Goal: Task Accomplishment & Management: Use online tool/utility

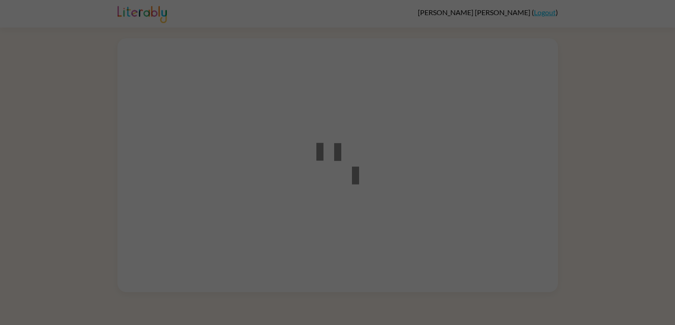
click at [364, 172] on div at bounding box center [338, 163] width 80 height 101
click at [340, 138] on icon at bounding box center [337, 157] width 43 height 53
click at [359, 172] on div at bounding box center [338, 163] width 80 height 101
drag, startPoint x: 358, startPoint y: 173, endPoint x: 166, endPoint y: 168, distance: 191.9
click at [166, 168] on div at bounding box center [337, 162] width 675 height 325
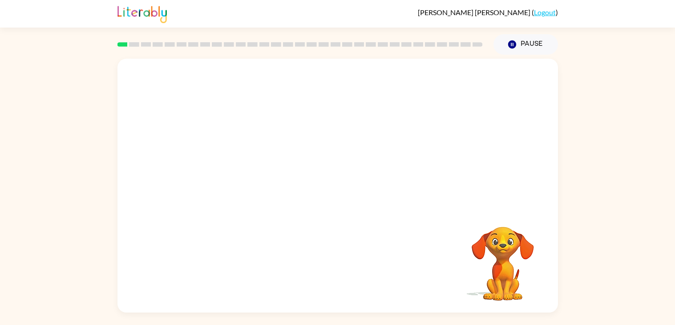
click at [503, 271] on video "Your browser must support playing .mp4 files to use Literably. Please try using…" at bounding box center [502, 257] width 89 height 89
click at [501, 263] on video "Your browser must support playing .mp4 files to use Literably. Please try using…" at bounding box center [502, 257] width 89 height 89
click at [121, 47] on rect at bounding box center [122, 44] width 10 height 4
click at [131, 45] on rect at bounding box center [134, 44] width 10 height 4
click at [518, 39] on button "Pause Pause" at bounding box center [526, 44] width 65 height 20
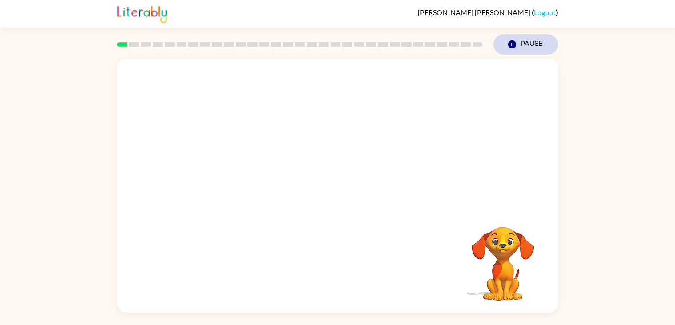
click at [523, 48] on button "Pause Pause" at bounding box center [526, 44] width 65 height 20
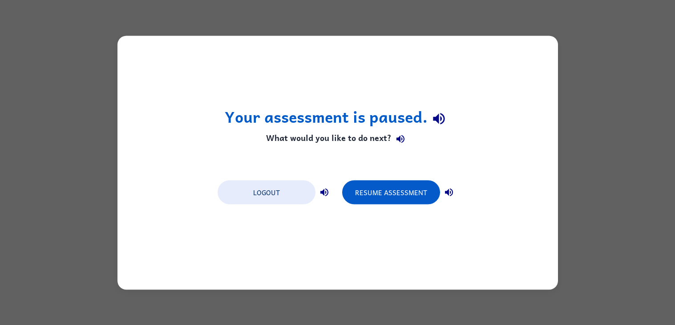
click at [497, 242] on div "Your assessment is paused. What would you like to do next? Logout Resume Assess…" at bounding box center [337, 163] width 441 height 254
click at [397, 195] on button "Resume Assessment" at bounding box center [391, 192] width 98 height 24
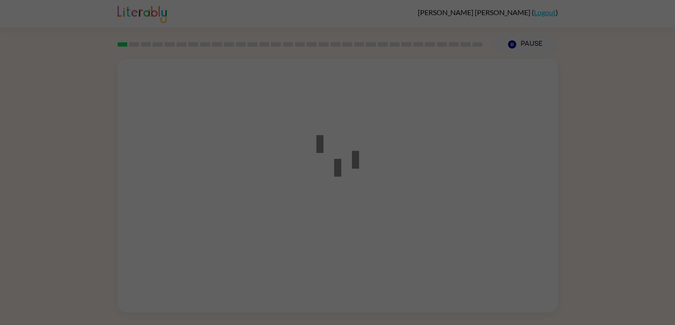
click at [373, 155] on div at bounding box center [338, 163] width 80 height 101
click at [371, 150] on div at bounding box center [338, 163] width 80 height 101
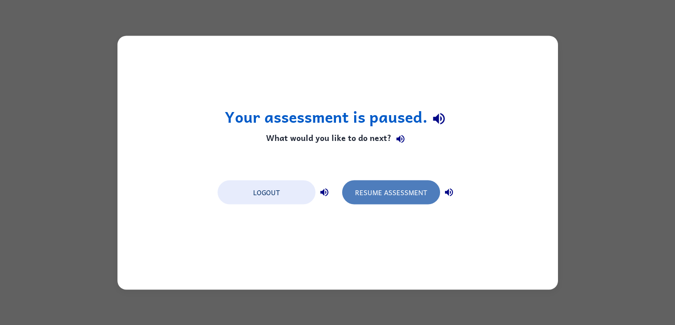
click at [377, 196] on button "Resume Assessment" at bounding box center [391, 192] width 98 height 24
click at [406, 197] on button "Resume Assessment" at bounding box center [391, 192] width 98 height 24
click at [389, 187] on button "Resume Assessment" at bounding box center [391, 192] width 98 height 24
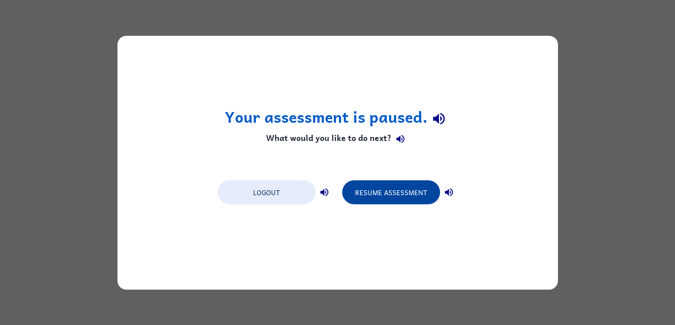
click at [387, 184] on button "Resume Assessment" at bounding box center [391, 192] width 98 height 24
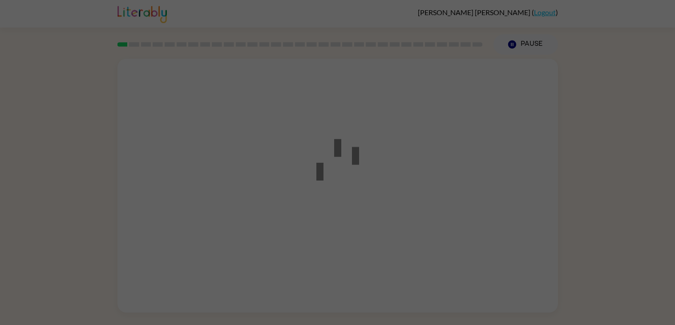
click at [512, 41] on div at bounding box center [337, 162] width 675 height 325
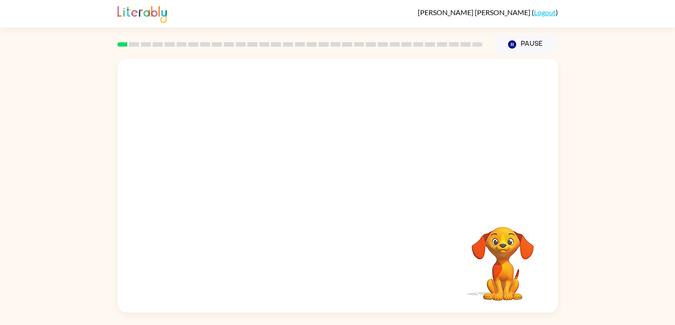
drag, startPoint x: 498, startPoint y: 274, endPoint x: 529, endPoint y: 259, distance: 34.7
click at [529, 259] on video "Your browser must support playing .mp4 files to use Literably. Please try using…" at bounding box center [502, 257] width 89 height 89
click at [505, 244] on video "Your browser must support playing .mp4 files to use Literably. Please try using…" at bounding box center [502, 257] width 89 height 89
click at [340, 167] on div at bounding box center [337, 134] width 441 height 150
click at [373, 227] on div "Your browser must support playing .mp4 files to use Literably. Please try using…" at bounding box center [337, 186] width 441 height 254
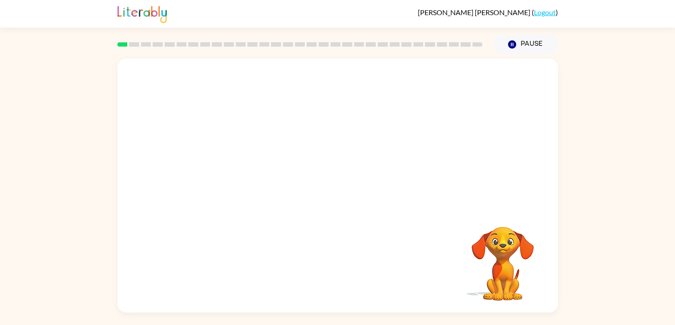
click at [122, 293] on div "Your browser must support playing .mp4 files to use Literably. Please try using…" at bounding box center [337, 186] width 441 height 254
click at [464, 289] on video "Your browser must support playing .mp4 files to use Literably. Please try using…" at bounding box center [502, 257] width 89 height 89
click at [503, 244] on video "Your browser must support playing .mp4 files to use Literably. Please try using…" at bounding box center [502, 257] width 89 height 89
click at [544, 117] on div at bounding box center [337, 134] width 441 height 150
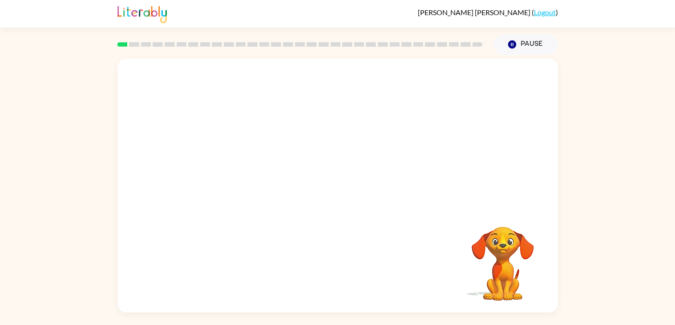
click at [544, 117] on div at bounding box center [337, 134] width 441 height 150
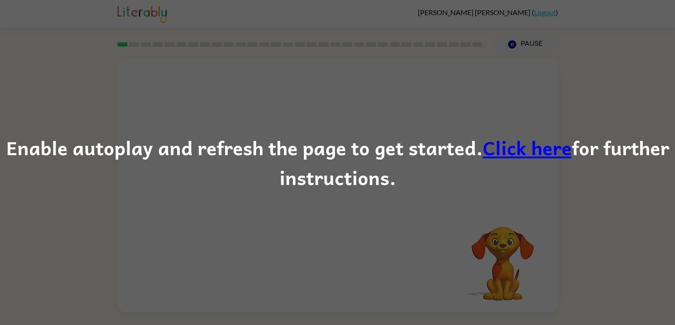
click at [521, 153] on link "Click here" at bounding box center [527, 148] width 89 height 30
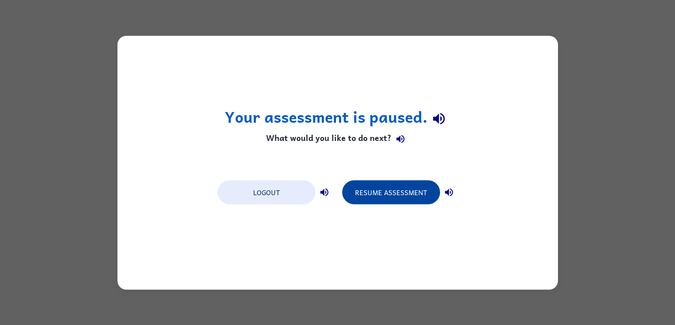
click at [377, 194] on button "Resume Assessment" at bounding box center [391, 192] width 98 height 24
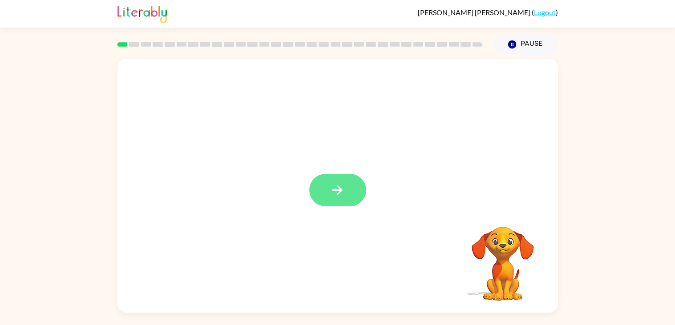
click at [346, 193] on button "button" at bounding box center [337, 190] width 57 height 32
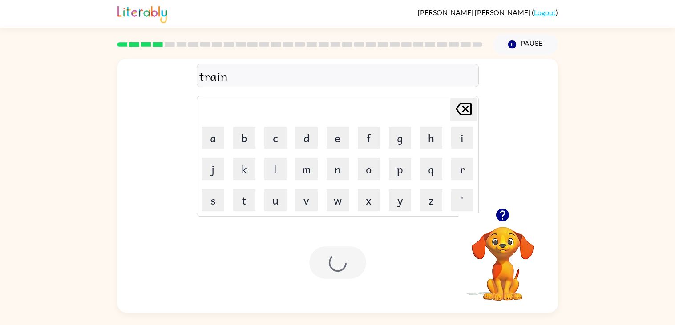
click at [120, 247] on div "Your browser must support playing .mp4 files to use Literably. Please try using…" at bounding box center [337, 263] width 441 height 100
click at [498, 213] on icon "button" at bounding box center [502, 215] width 13 height 13
click at [498, 251] on video "Your browser must support playing .mp4 files to use Literably. Please try using…" at bounding box center [502, 257] width 89 height 89
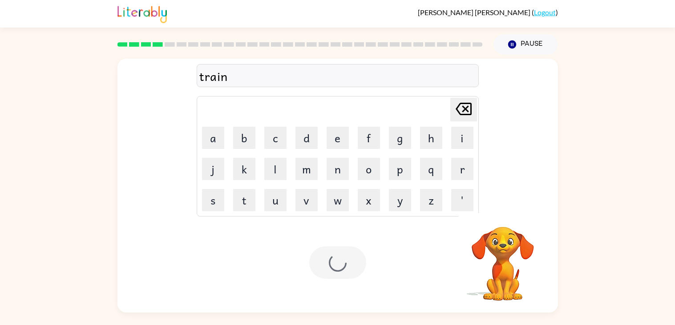
click at [257, 74] on div "train" at bounding box center [337, 76] width 277 height 19
click at [459, 108] on icon "Delete Delete last character input" at bounding box center [463, 108] width 21 height 21
type button "delete"
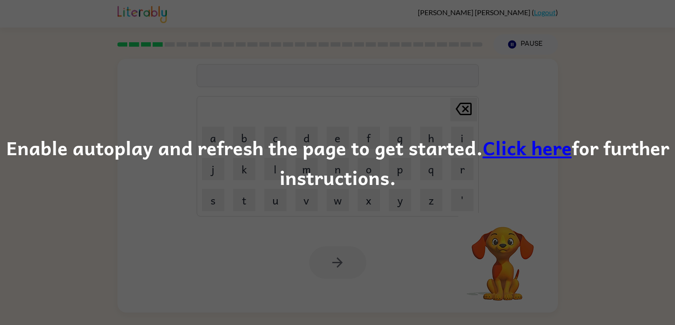
click at [539, 146] on link "Click here" at bounding box center [527, 148] width 89 height 30
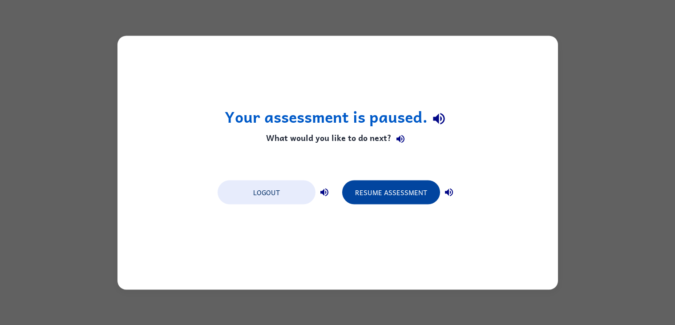
click at [393, 199] on button "Resume Assessment" at bounding box center [391, 192] width 98 height 24
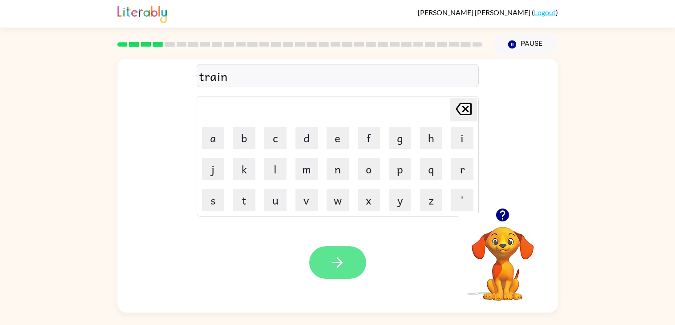
click at [334, 255] on icon "button" at bounding box center [338, 263] width 16 height 16
click at [338, 266] on icon "button" at bounding box center [337, 263] width 10 height 10
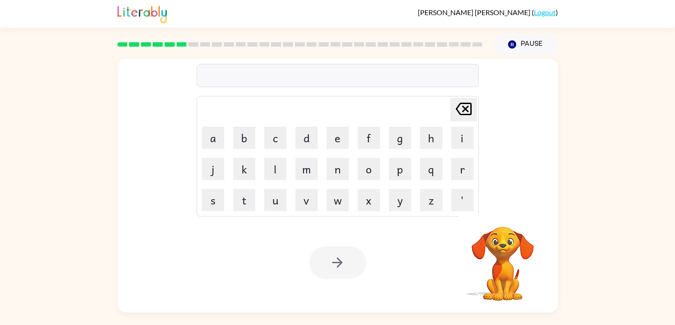
click at [257, 65] on div at bounding box center [338, 75] width 282 height 23
click at [256, 76] on div at bounding box center [338, 75] width 282 height 23
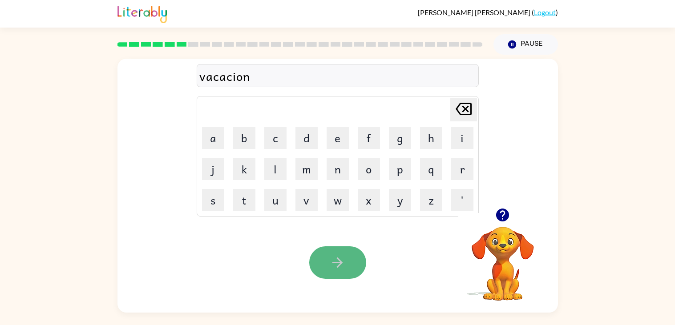
click at [332, 261] on icon "button" at bounding box center [338, 263] width 16 height 16
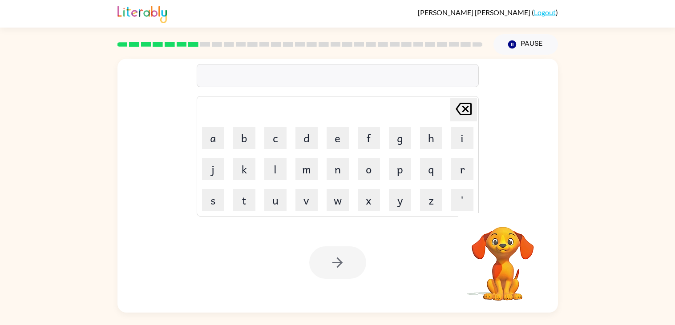
click at [304, 78] on div at bounding box center [338, 75] width 282 height 23
click at [293, 74] on div at bounding box center [338, 75] width 282 height 23
click at [304, 78] on div at bounding box center [338, 75] width 282 height 23
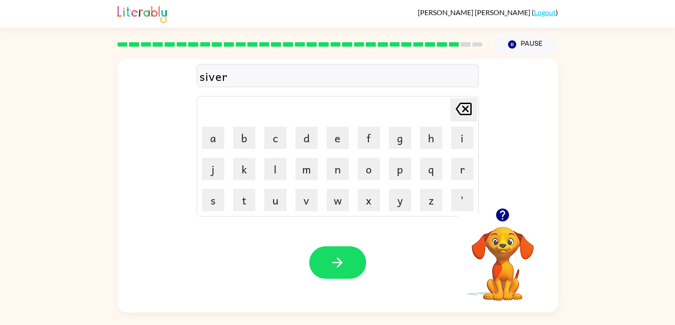
click at [211, 80] on div "siver" at bounding box center [337, 76] width 277 height 19
click at [459, 105] on icon "[PERSON_NAME] last character input" at bounding box center [463, 108] width 21 height 21
click at [466, 115] on icon at bounding box center [464, 109] width 16 height 12
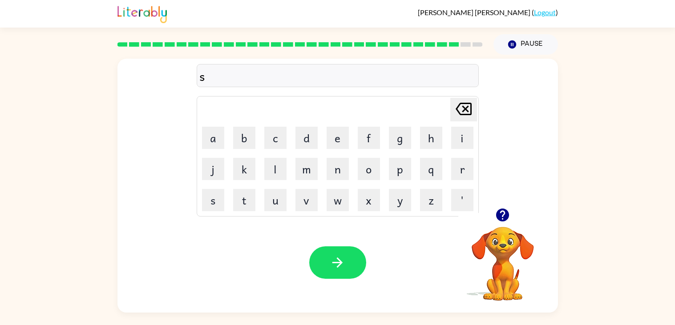
type button "delete"
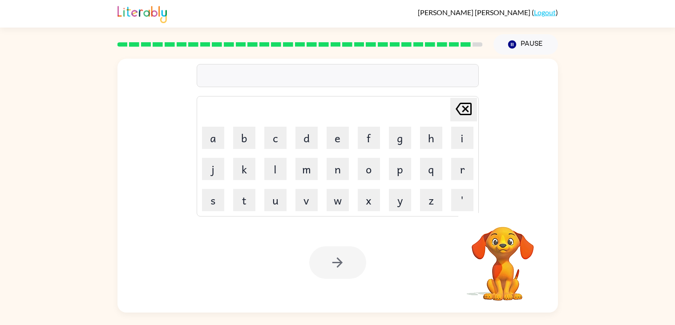
click at [465, 48] on div at bounding box center [300, 44] width 376 height 31
click at [463, 42] on icon at bounding box center [466, 44] width 10 height 4
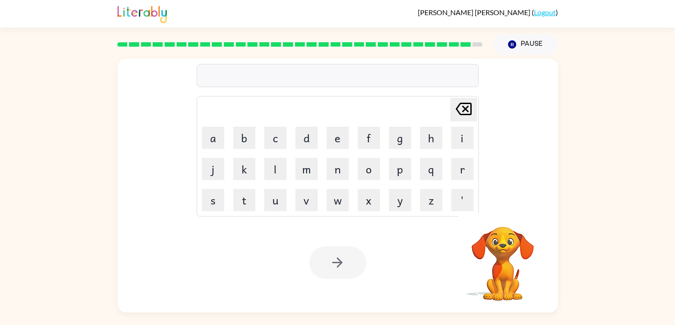
click at [464, 42] on icon at bounding box center [466, 44] width 10 height 4
click at [463, 40] on div at bounding box center [300, 44] width 376 height 31
click at [462, 40] on div at bounding box center [300, 44] width 376 height 31
click at [465, 41] on div at bounding box center [300, 44] width 376 height 31
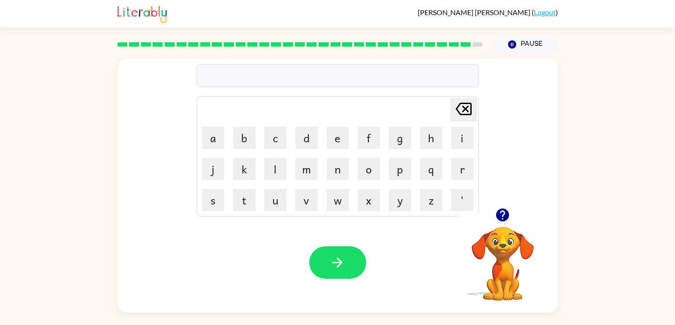
click at [234, 71] on div at bounding box center [338, 75] width 282 height 23
